Goal: Task Accomplishment & Management: Manage account settings

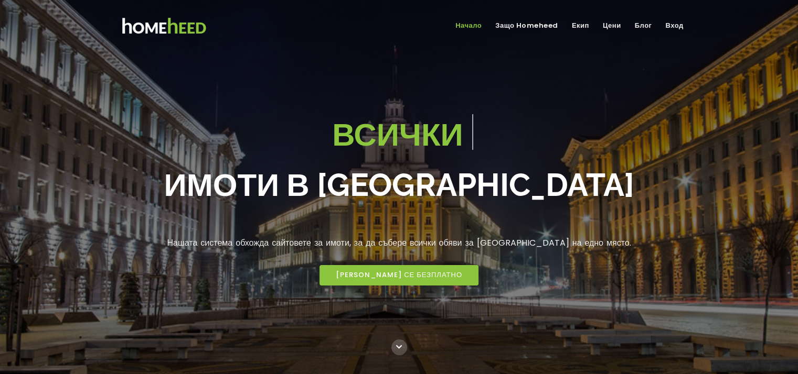
click at [675, 23] on link "Вход" at bounding box center [674, 25] width 26 height 17
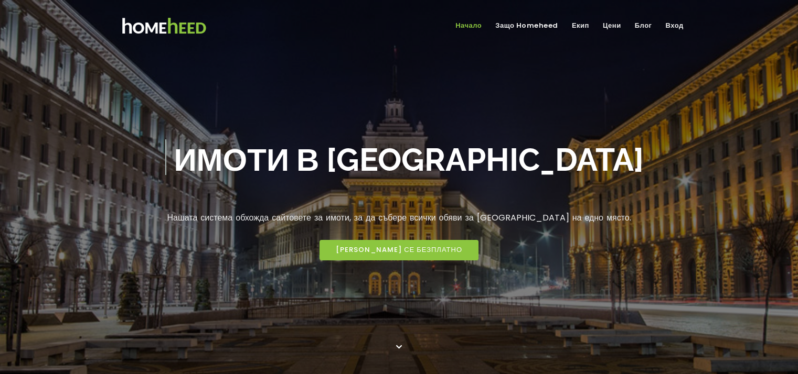
click at [400, 353] on icon at bounding box center [399, 348] width 16 height 16
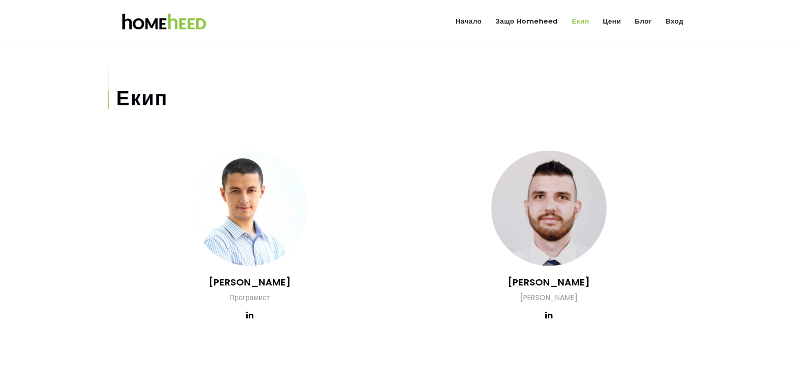
scroll to position [1776, 0]
drag, startPoint x: 674, startPoint y: 134, endPoint x: 606, endPoint y: 125, distance: 68.7
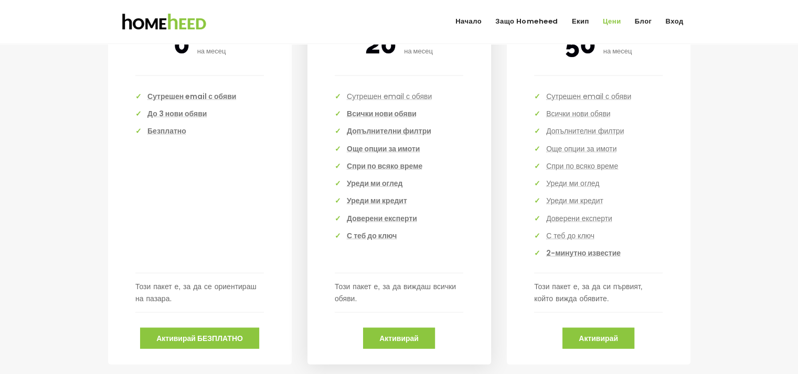
scroll to position [2320, 0]
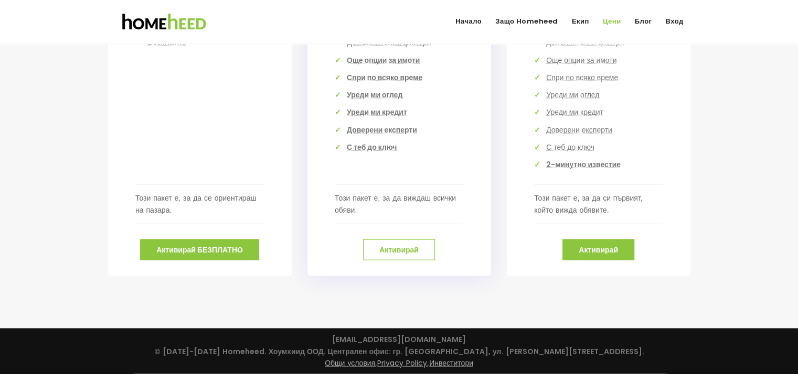
click at [412, 259] on link "Активирай" at bounding box center [399, 250] width 72 height 21
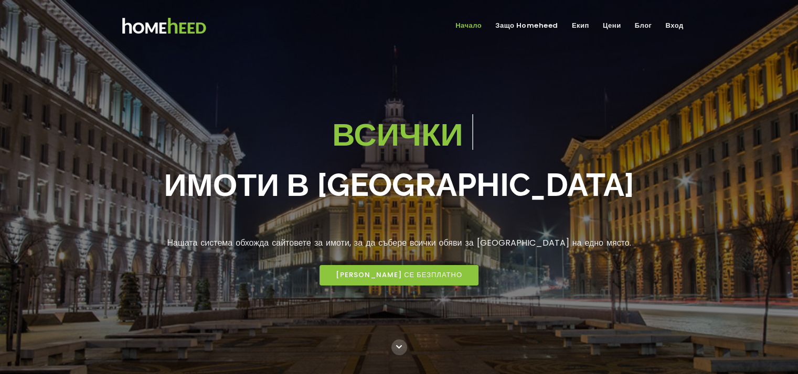
click at [669, 28] on link "Вход" at bounding box center [674, 25] width 26 height 17
click at [682, 24] on link "Вход" at bounding box center [674, 25] width 26 height 17
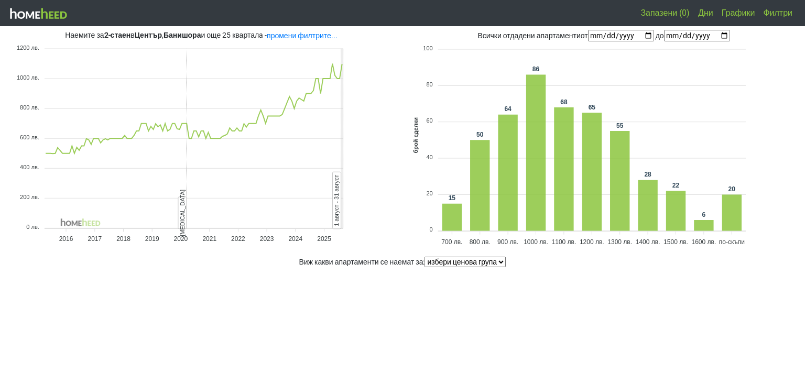
click at [706, 12] on link "Дни" at bounding box center [706, 13] width 24 height 21
